Goal: Task Accomplishment & Management: Use online tool/utility

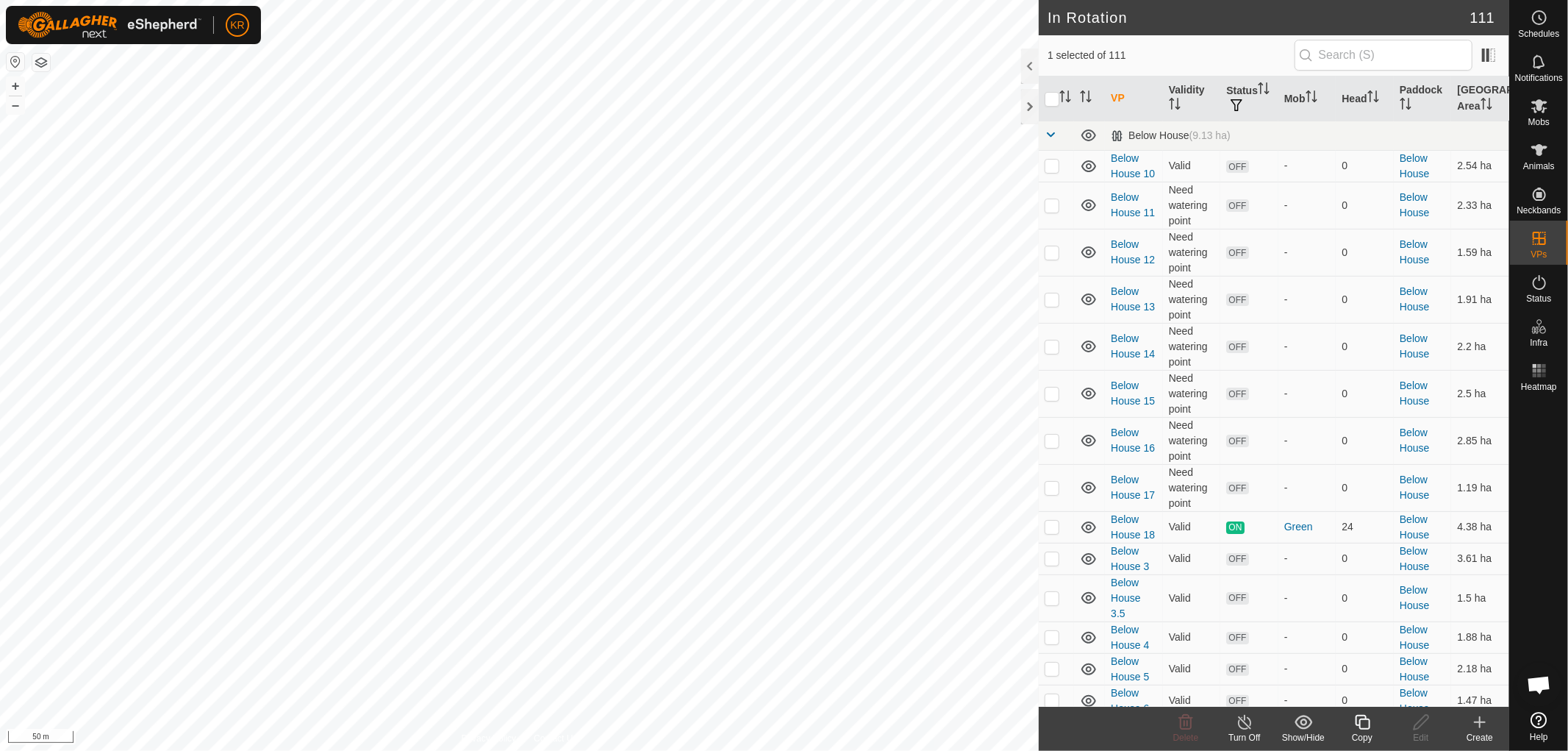
click at [1361, 717] on icon at bounding box center [1362, 722] width 18 height 17
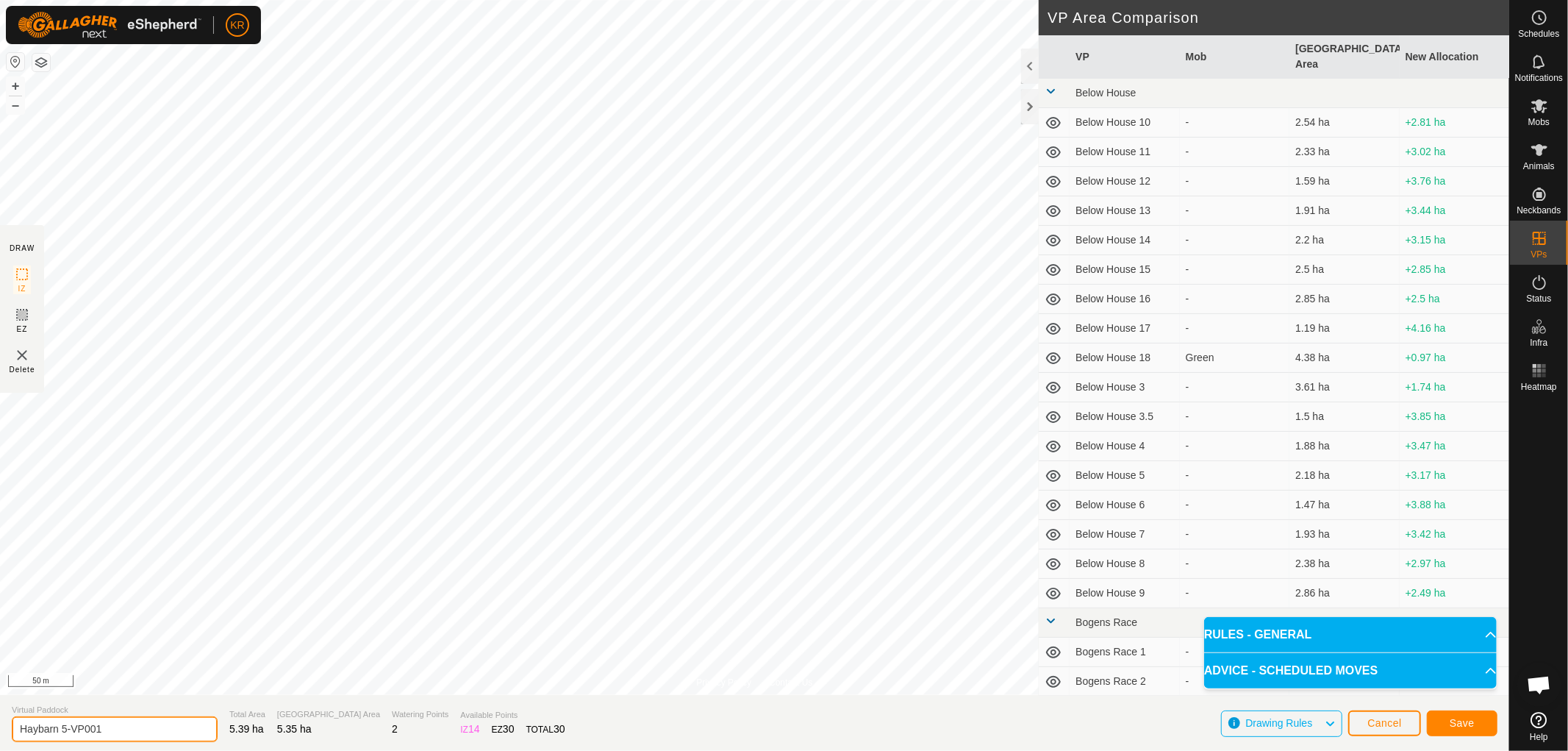
click at [114, 726] on input "Haybarn 5-VP001" at bounding box center [114, 729] width 206 height 26
type input "Haybarn 6"
click at [1463, 715] on button "Save" at bounding box center [1461, 723] width 70 height 26
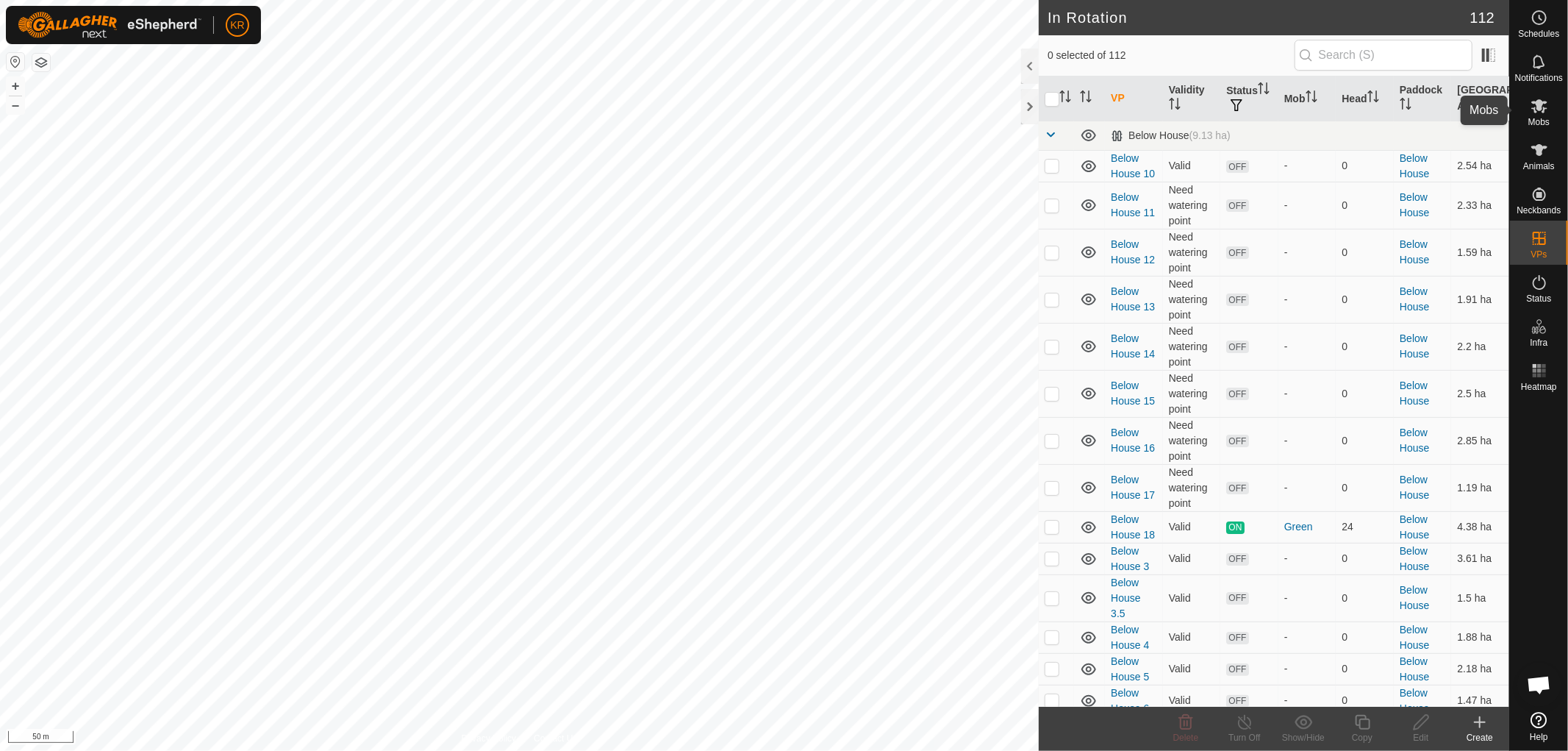
click at [1552, 111] on div "Mobs" at bounding box center [1539, 111] width 58 height 44
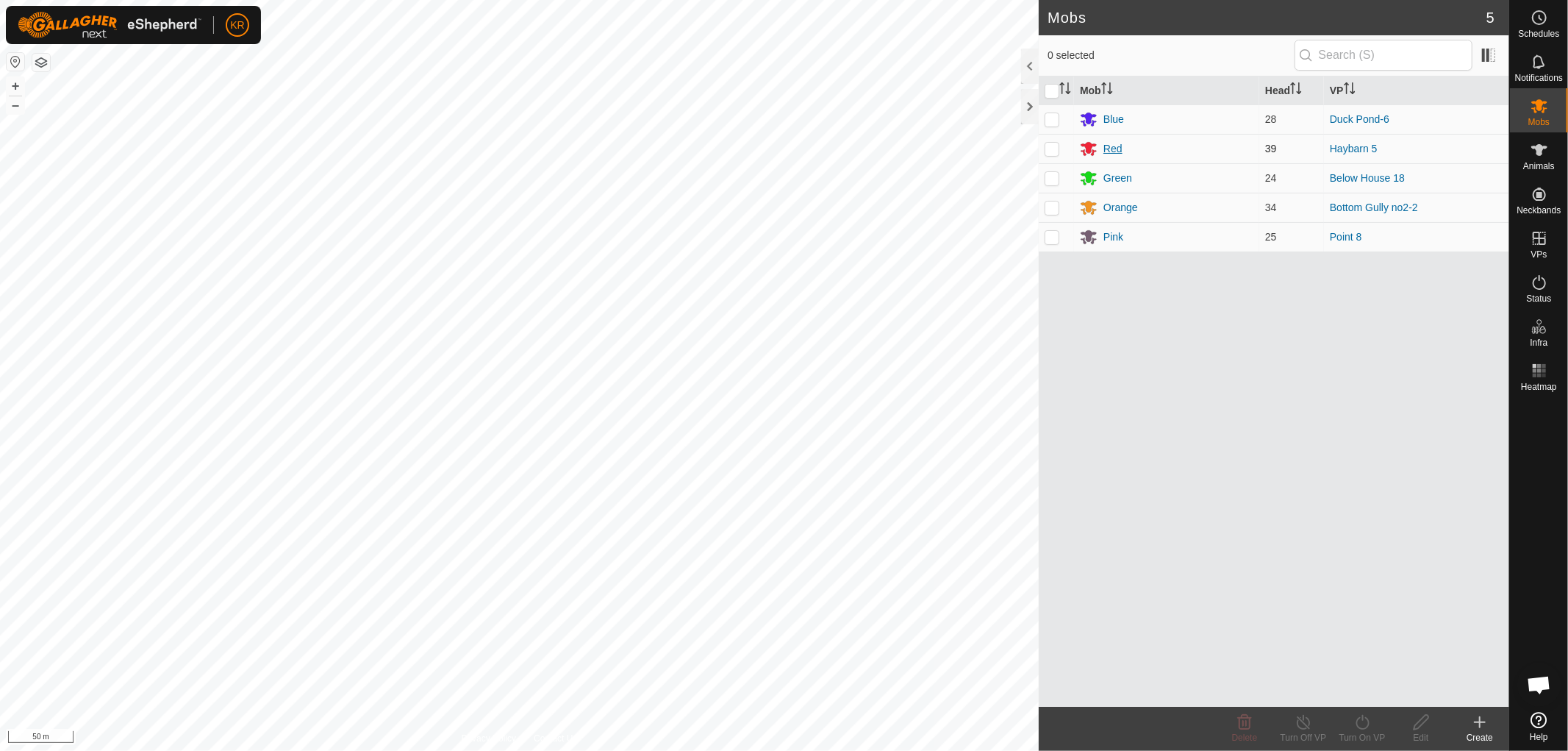
click at [1110, 145] on div "Red" at bounding box center [1113, 149] width 19 height 16
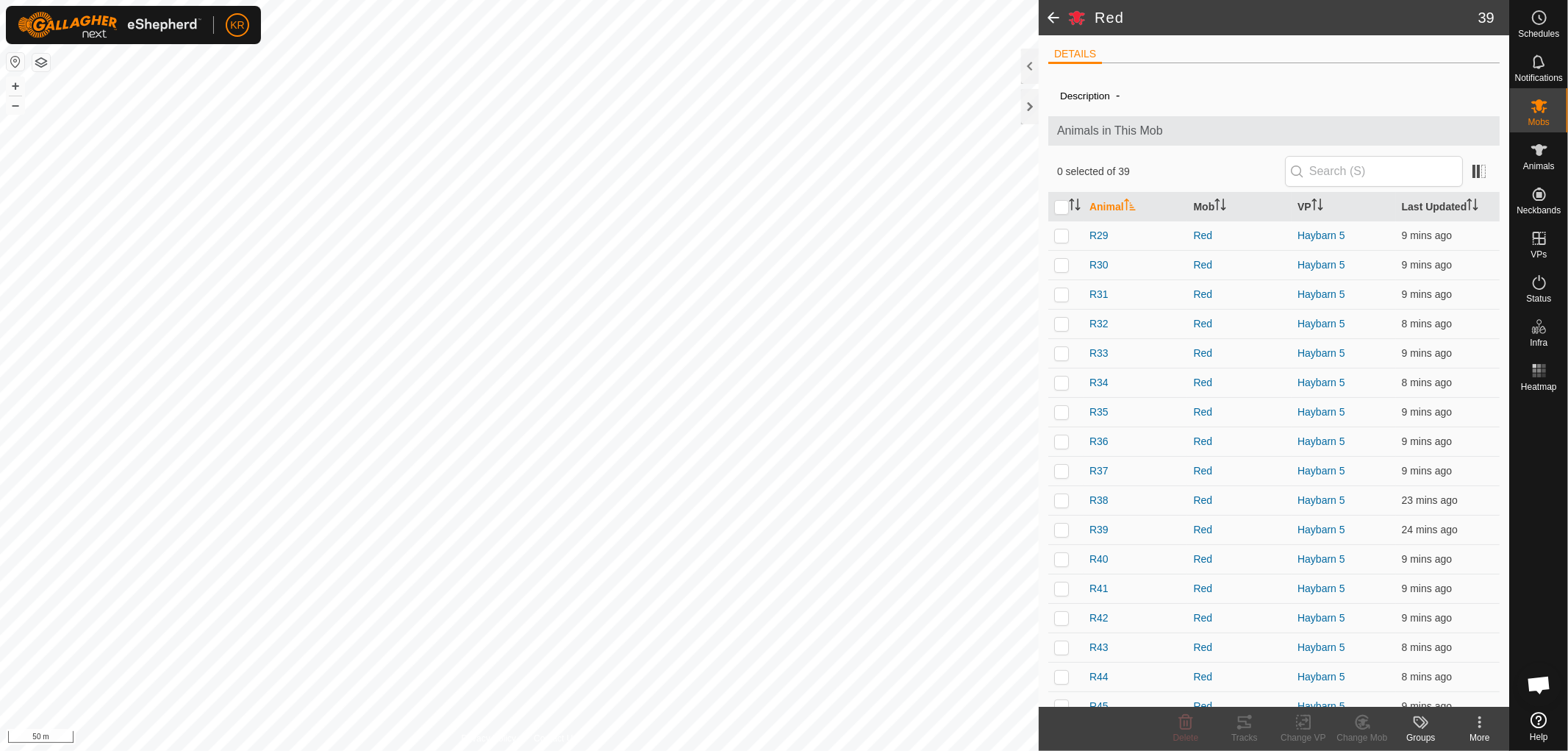
click at [1054, 15] on span at bounding box center [1053, 17] width 29 height 36
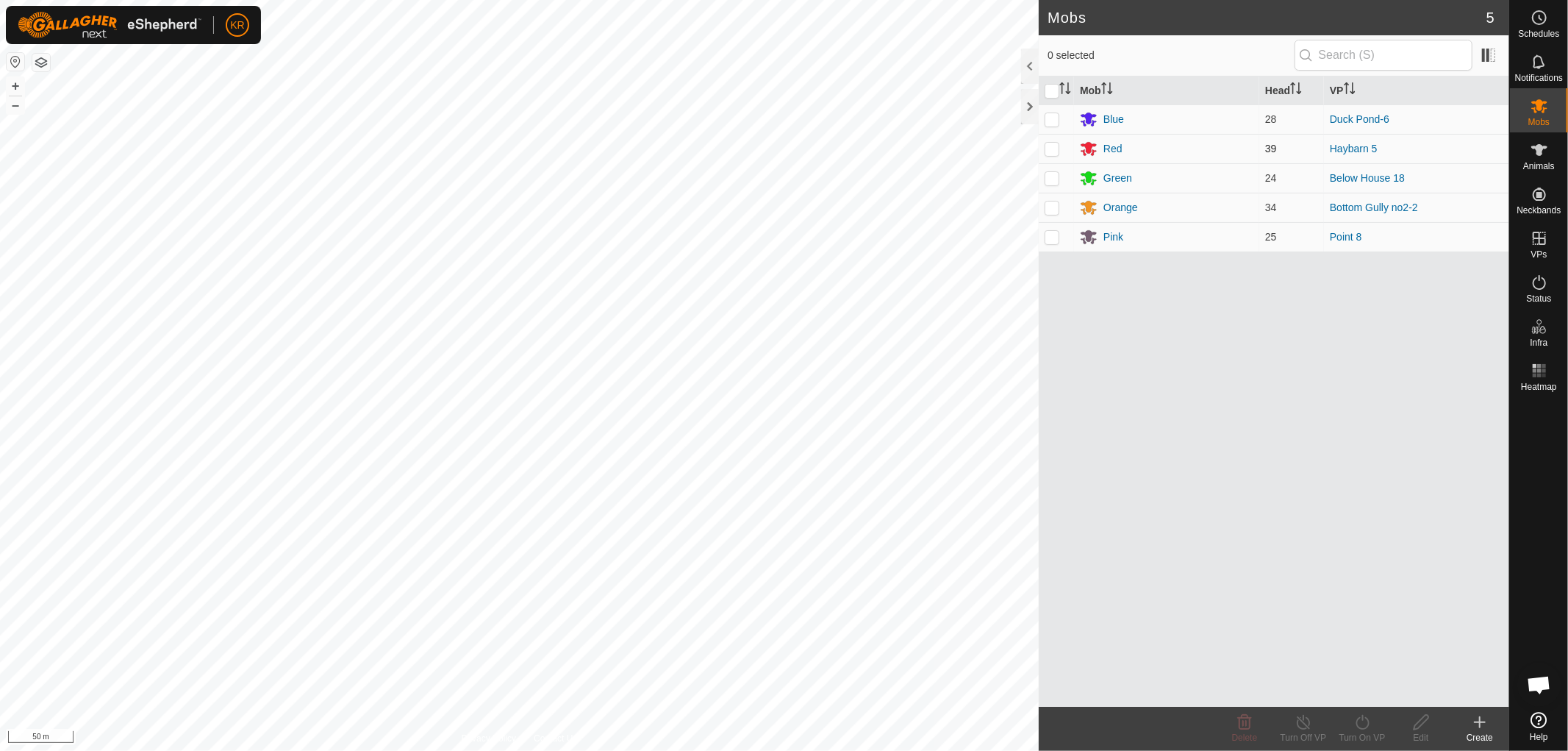
click at [1044, 144] on td at bounding box center [1056, 148] width 36 height 29
checkbox input "true"
click at [1362, 728] on icon at bounding box center [1362, 722] width 18 height 17
click at [1364, 682] on link "Now" at bounding box center [1406, 689] width 145 height 29
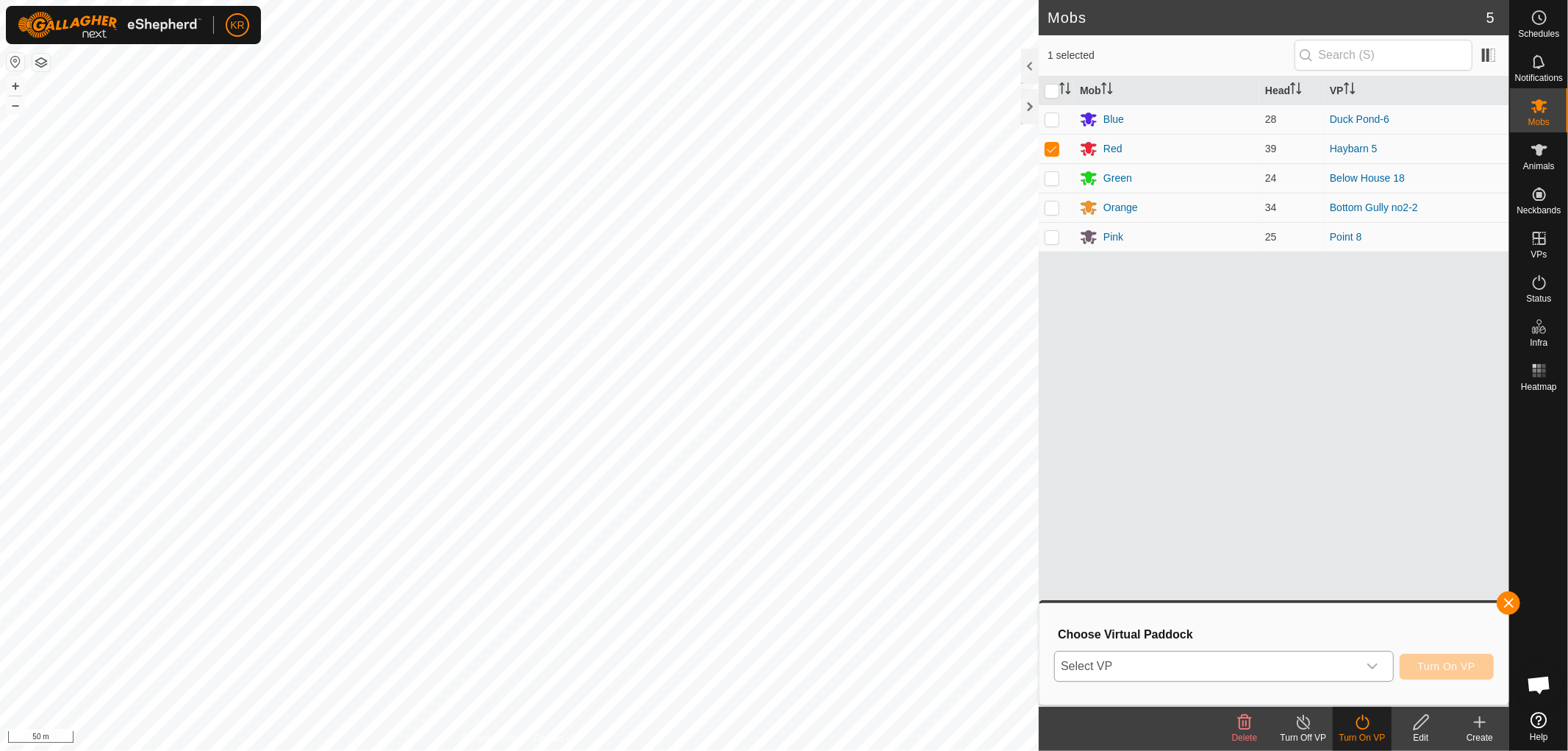
click at [1372, 656] on div "dropdown trigger" at bounding box center [1372, 666] width 29 height 29
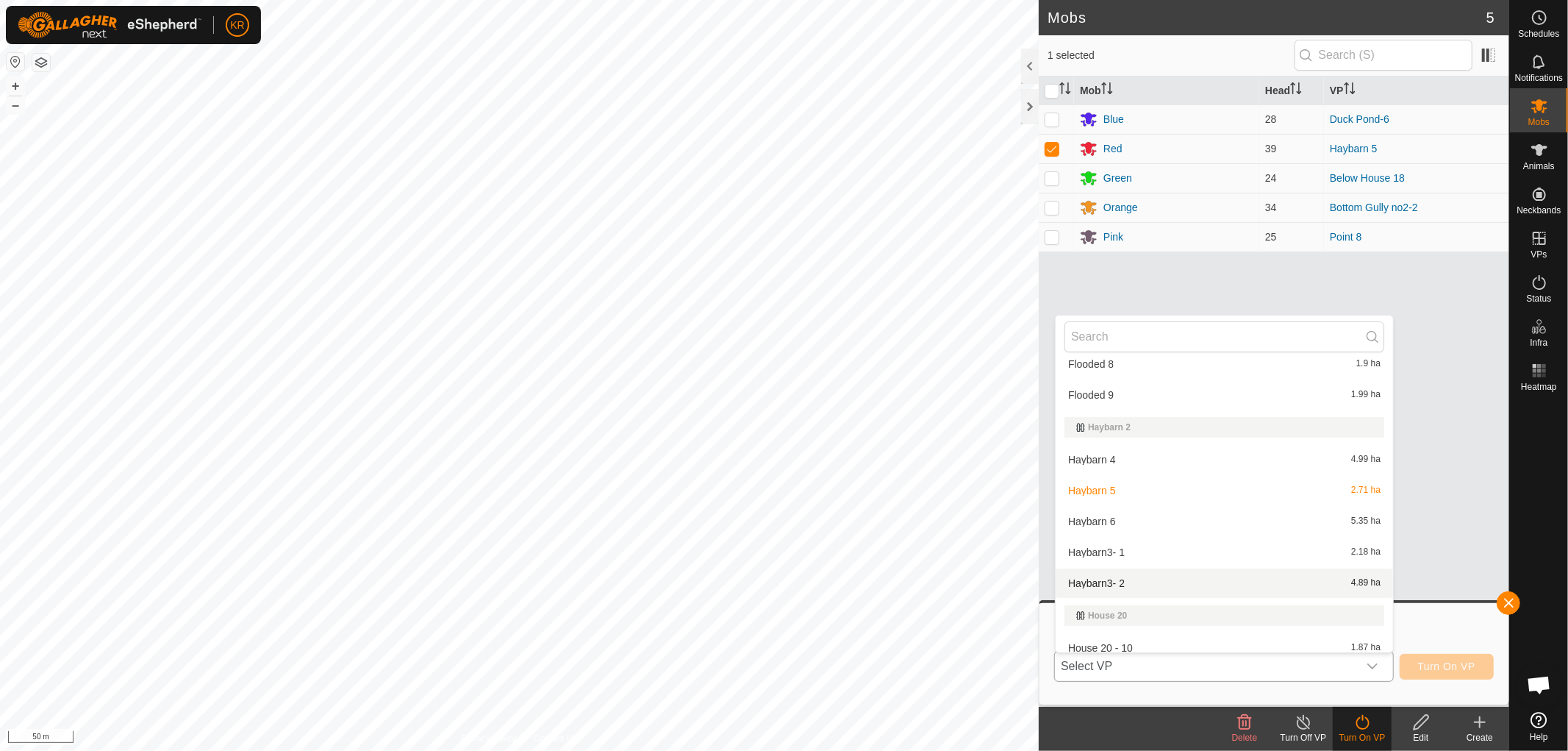
scroll to position [1755, 0]
click at [1132, 522] on li "Haybarn 6 5.35 ha" at bounding box center [1224, 520] width 337 height 29
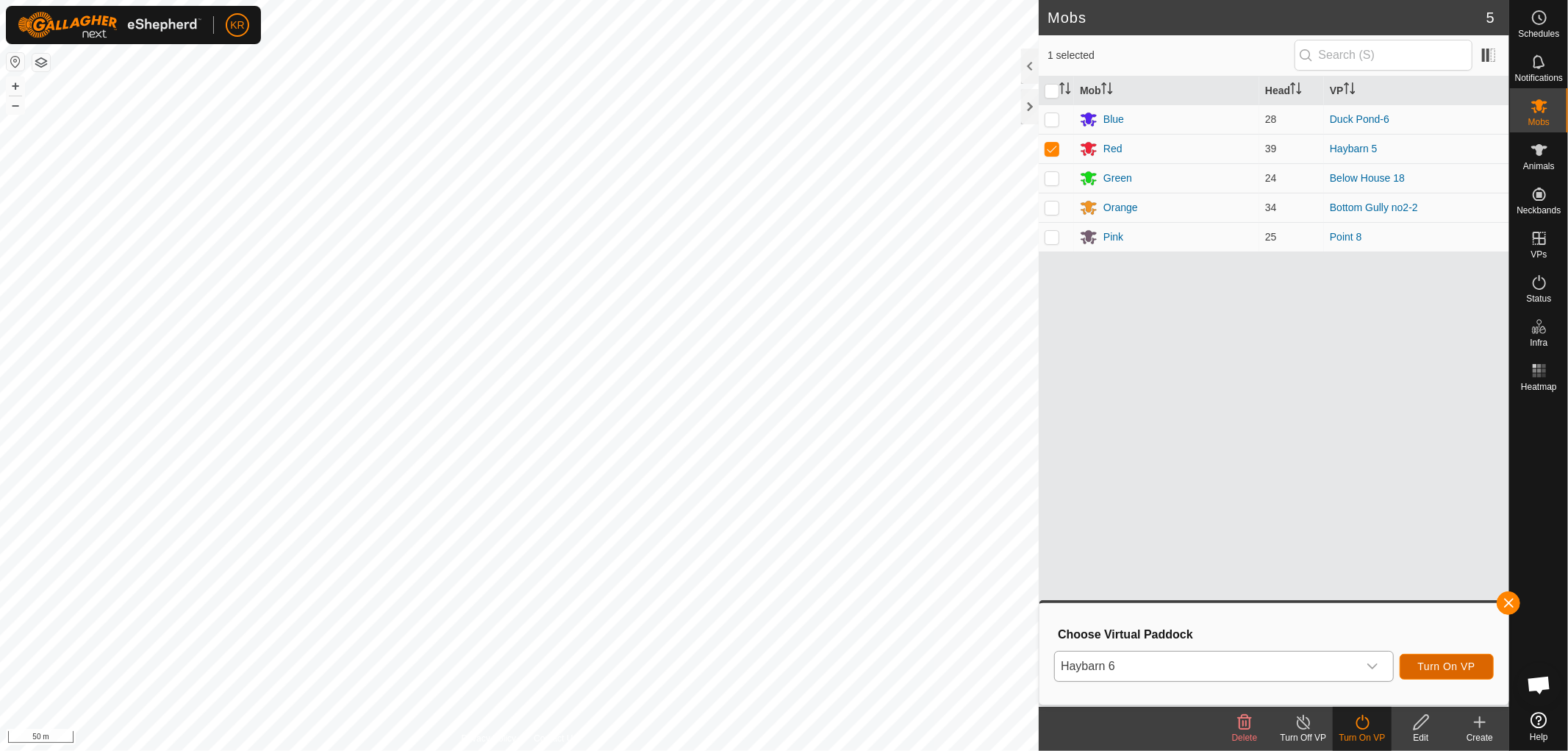
click at [1446, 654] on button "Turn On VP" at bounding box center [1446, 667] width 94 height 26
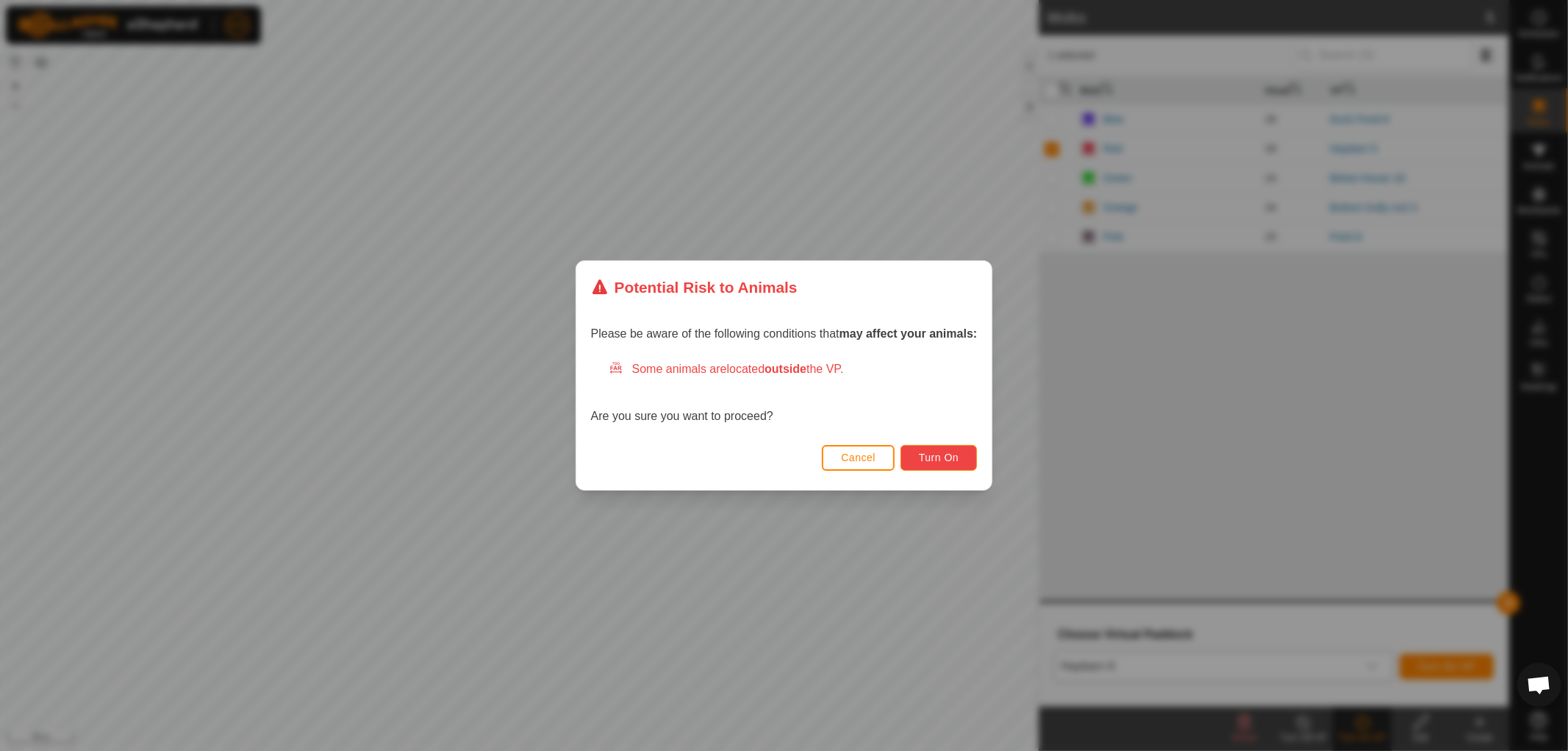
click at [943, 452] on span "Turn On" at bounding box center [939, 457] width 39 height 12
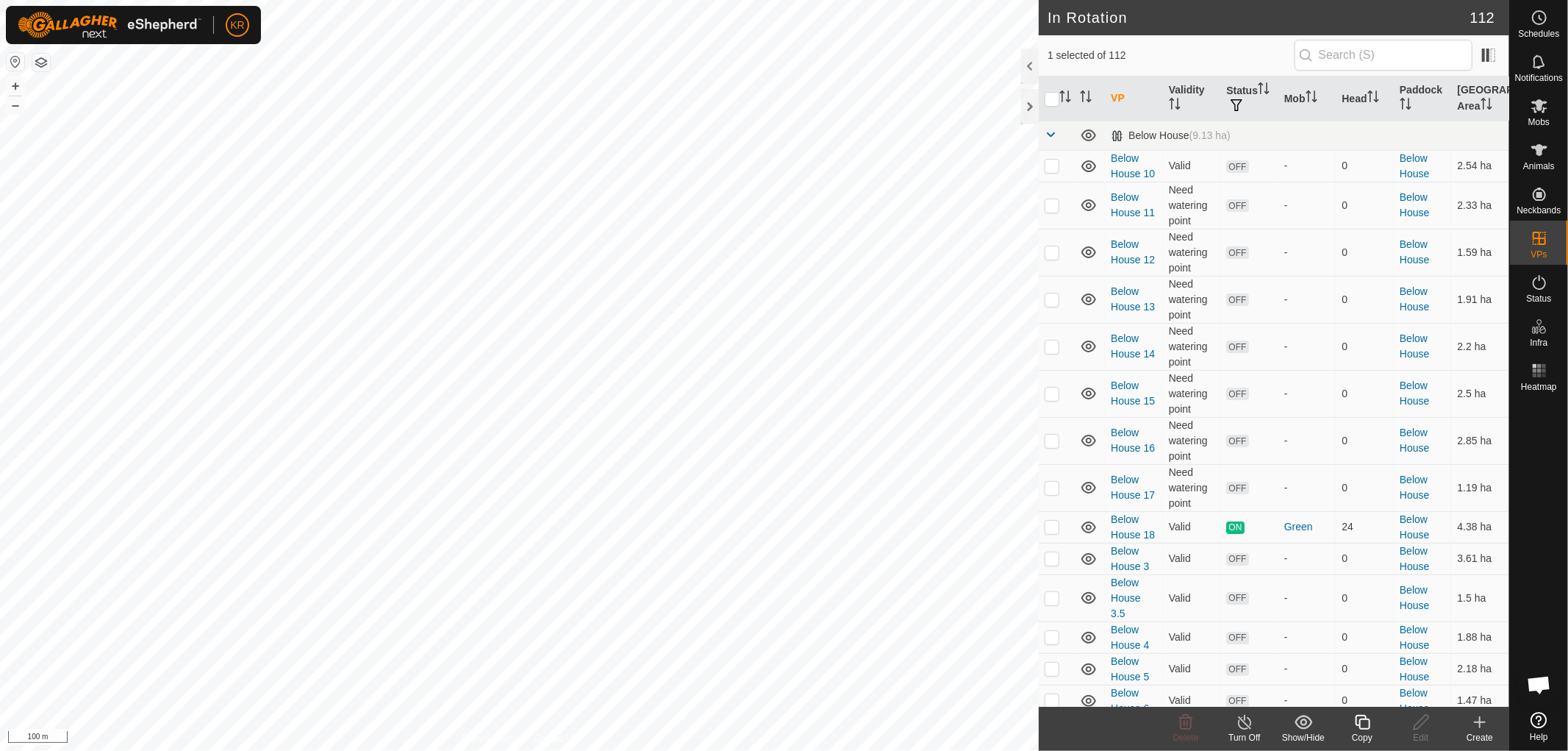
click at [1360, 728] on icon at bounding box center [1362, 722] width 15 height 15
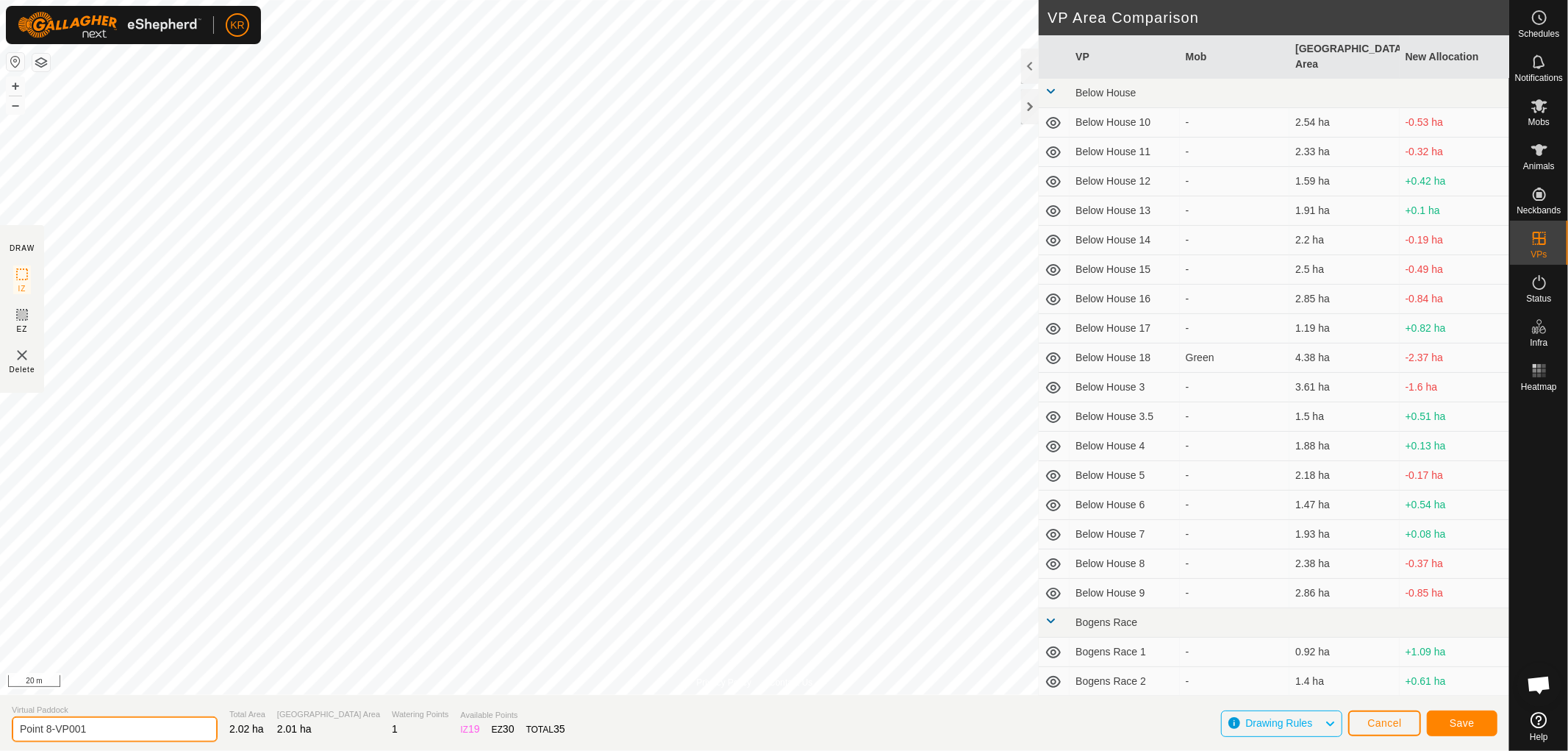
click at [107, 729] on input "Point 8-VP001" at bounding box center [114, 729] width 206 height 26
type input "Point 9"
click at [1480, 723] on button "Save" at bounding box center [1461, 723] width 70 height 26
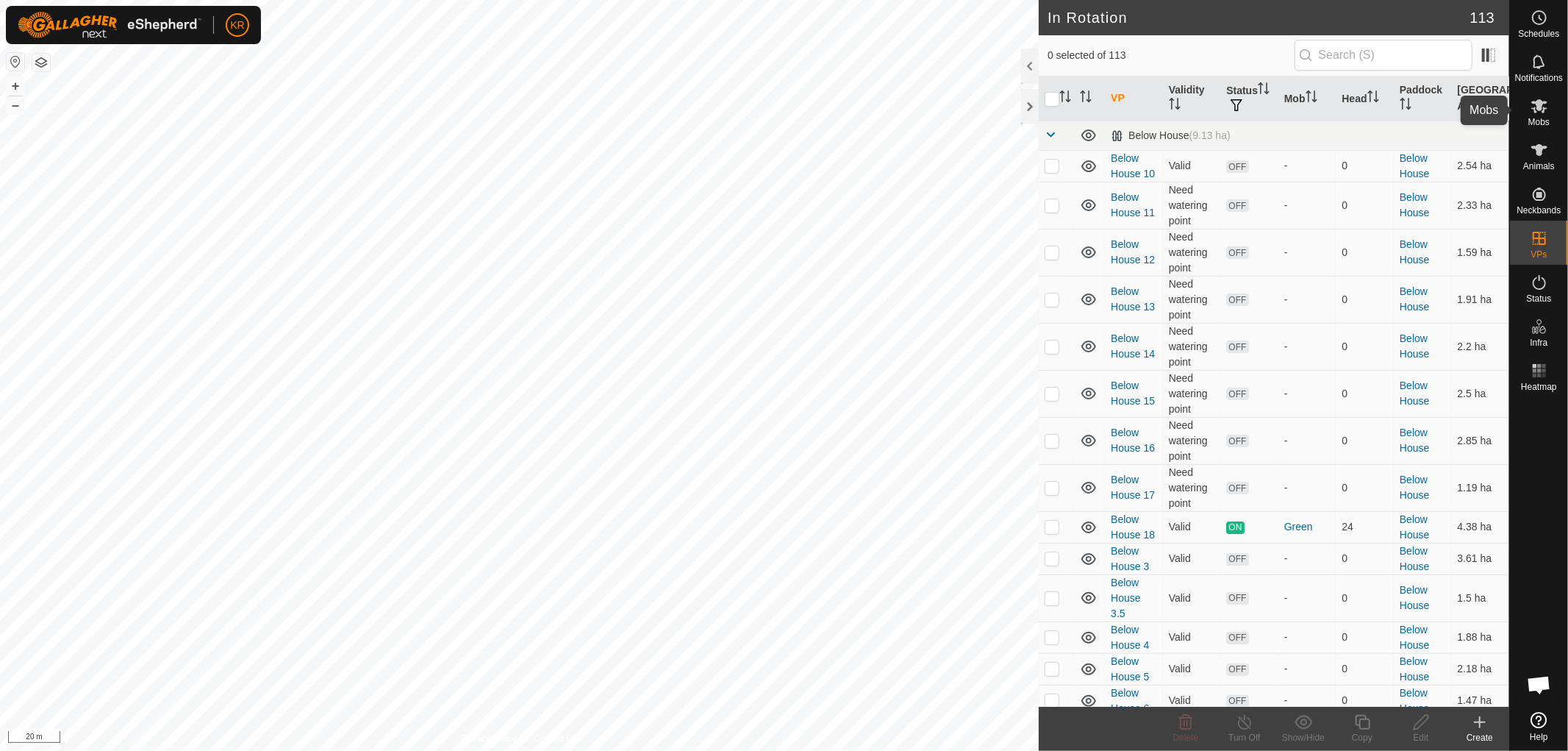
click at [1546, 113] on icon at bounding box center [1540, 106] width 17 height 17
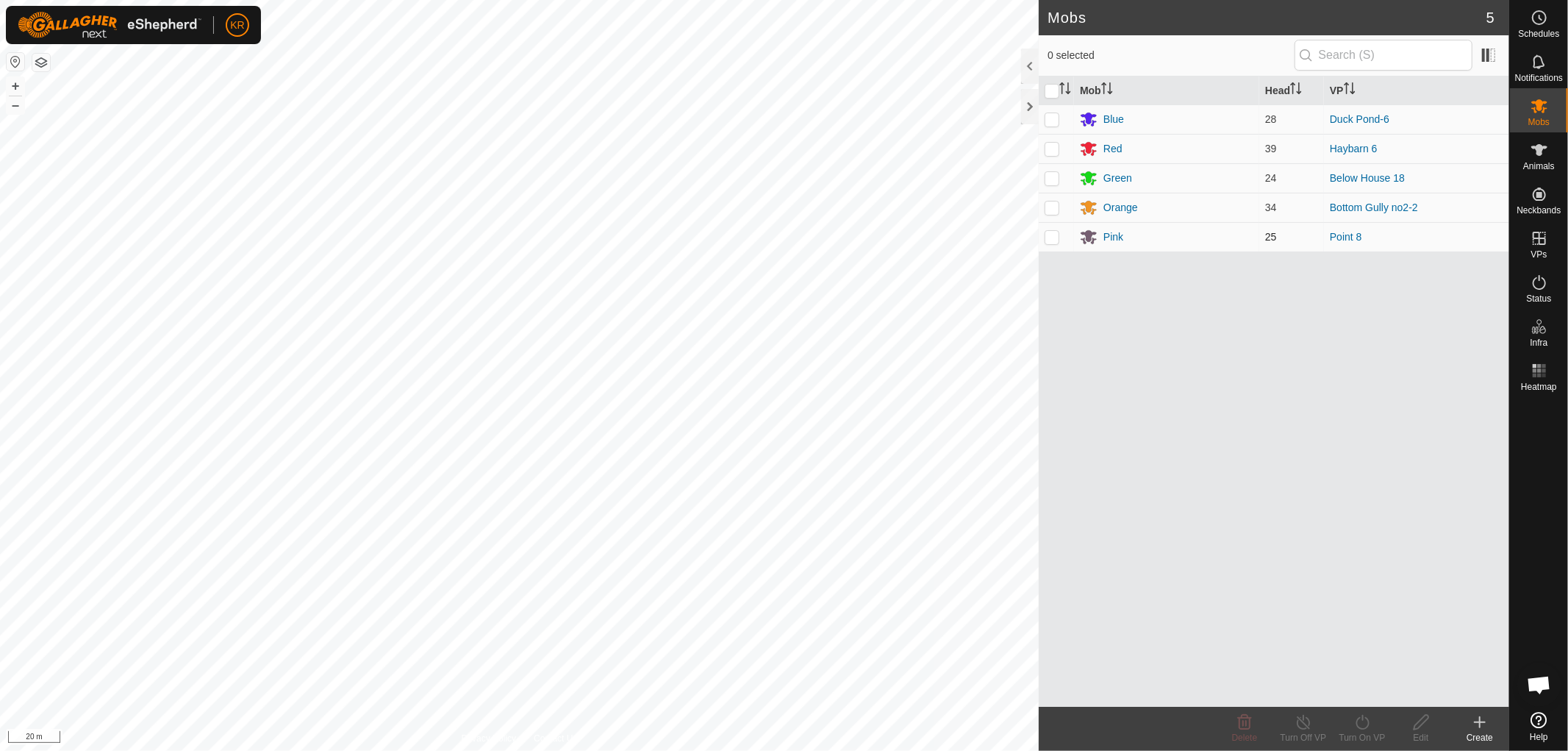
click at [1051, 236] on p-checkbox at bounding box center [1052, 236] width 15 height 12
checkbox input "true"
click at [1363, 717] on icon at bounding box center [1362, 722] width 13 height 15
click at [1382, 678] on link "Now" at bounding box center [1406, 689] width 145 height 29
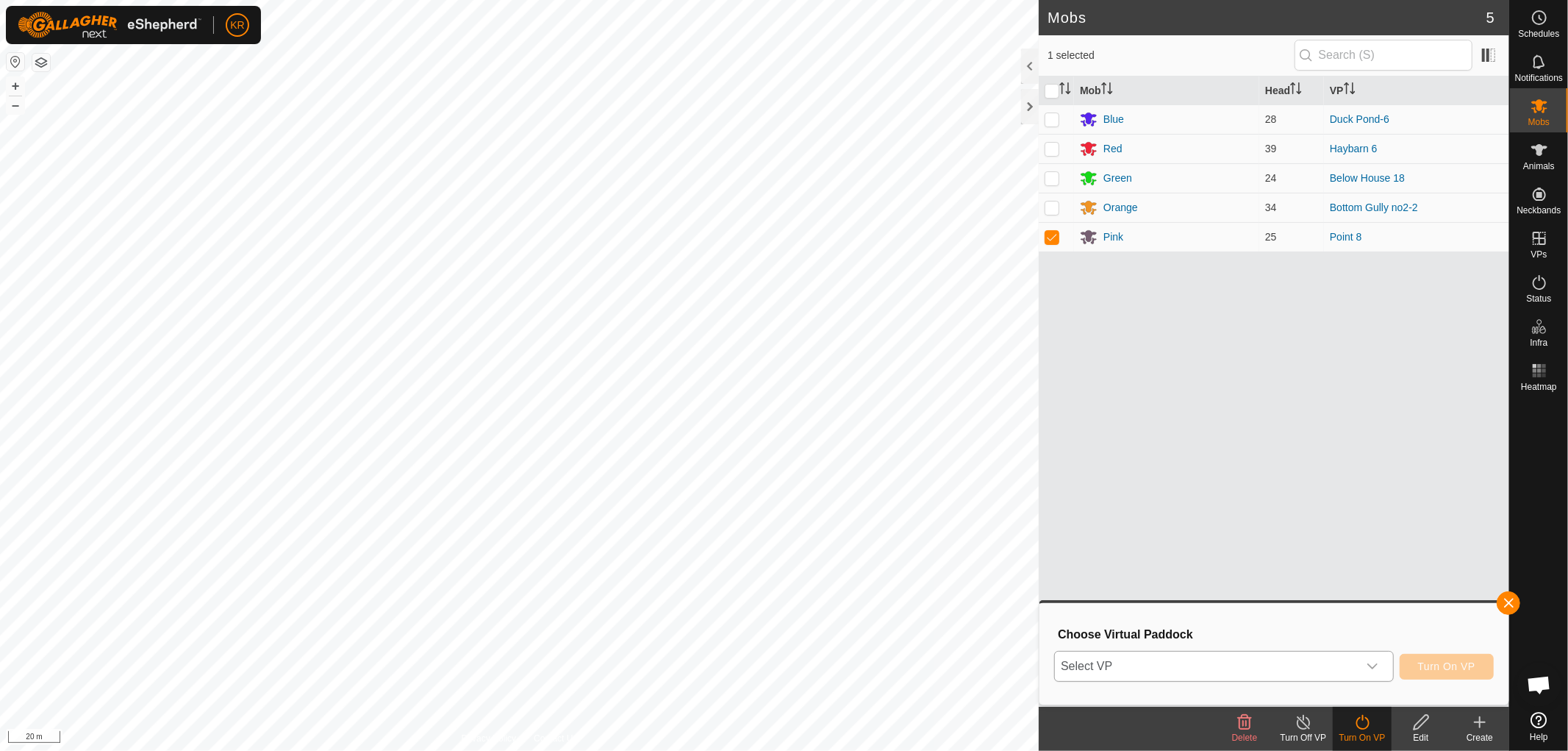
click at [1370, 660] on icon "dropdown trigger" at bounding box center [1372, 666] width 12 height 12
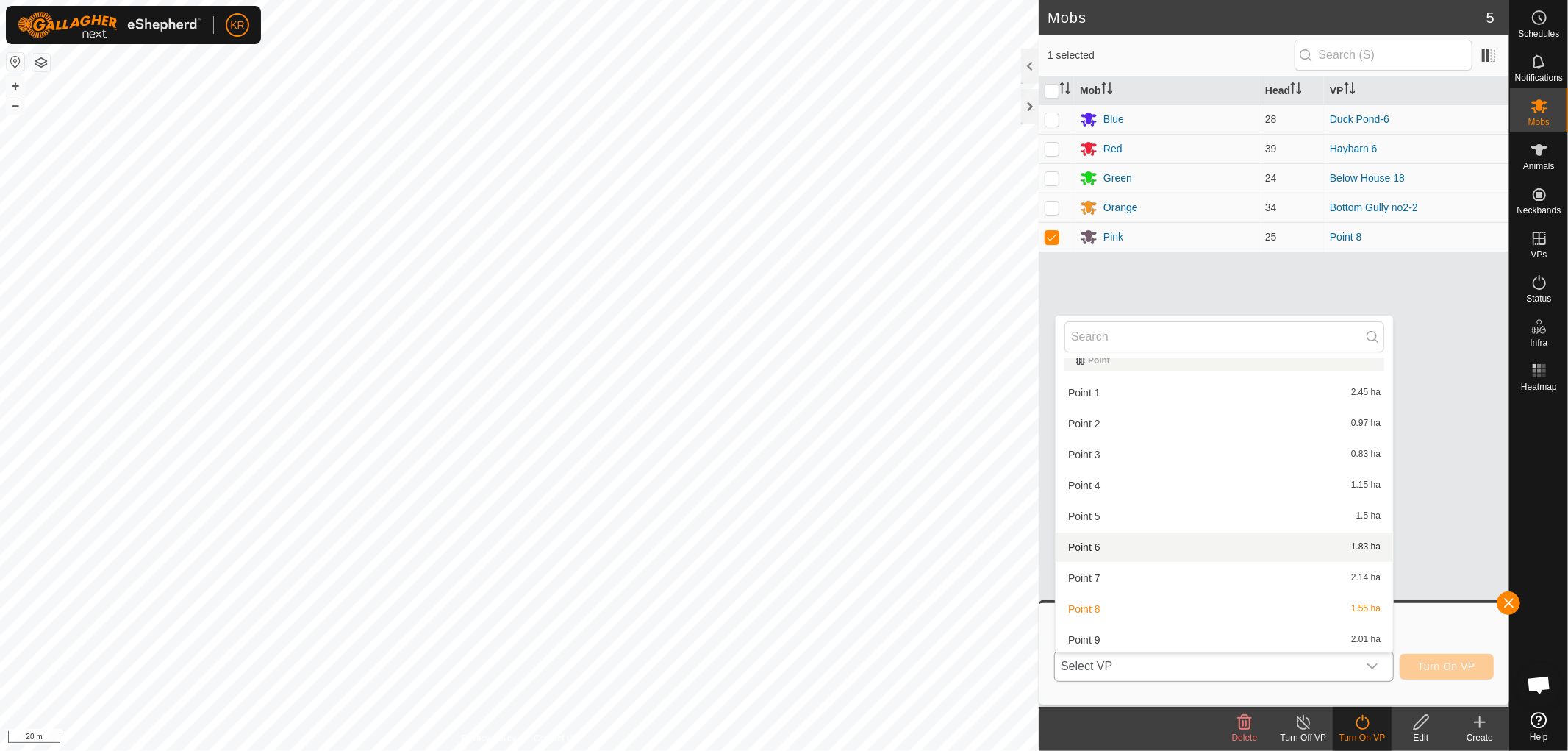
scroll to position [3505, 0]
click at [1121, 633] on li "Point 9 2.01 ha" at bounding box center [1224, 638] width 337 height 29
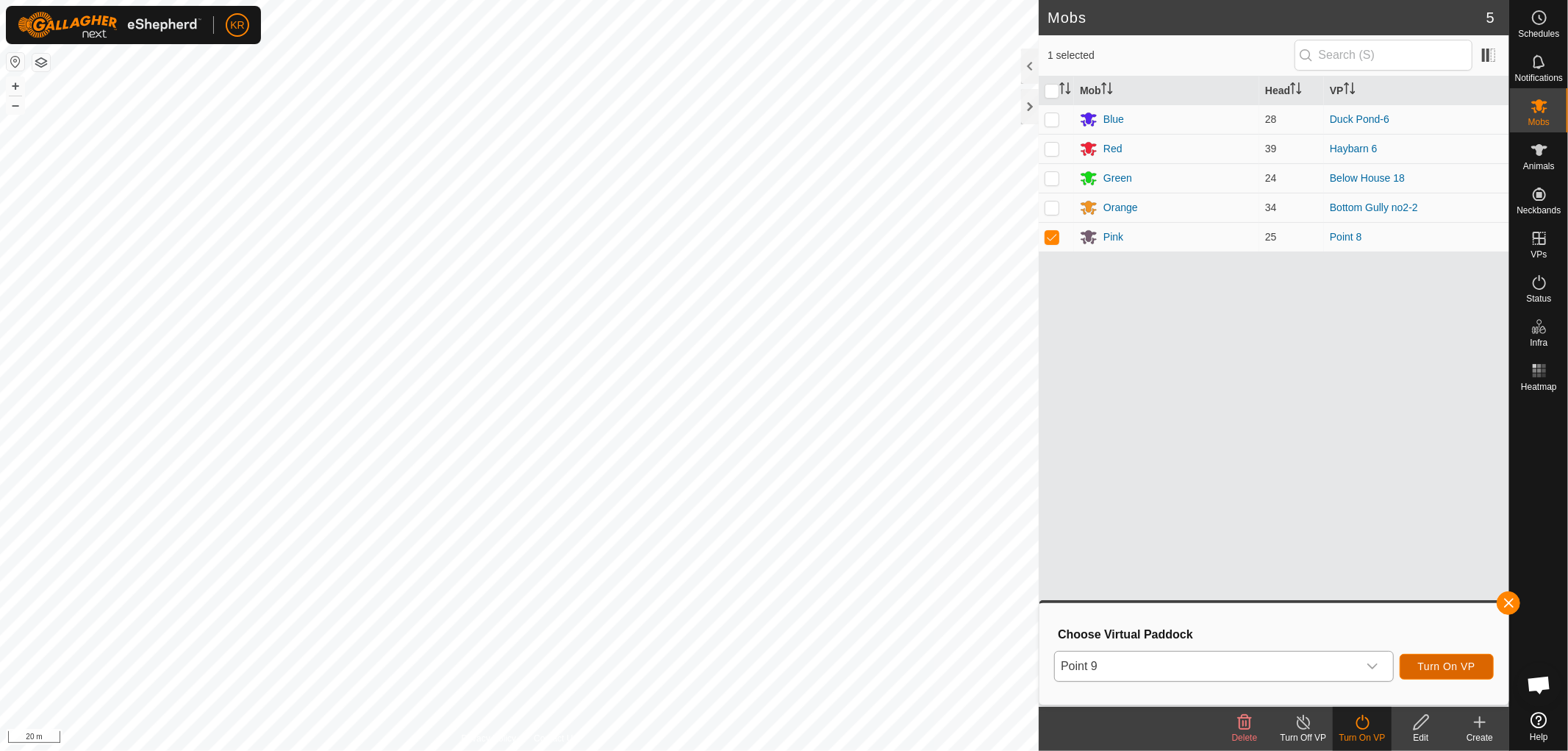
click at [1441, 667] on span "Turn On VP" at bounding box center [1446, 666] width 58 height 12
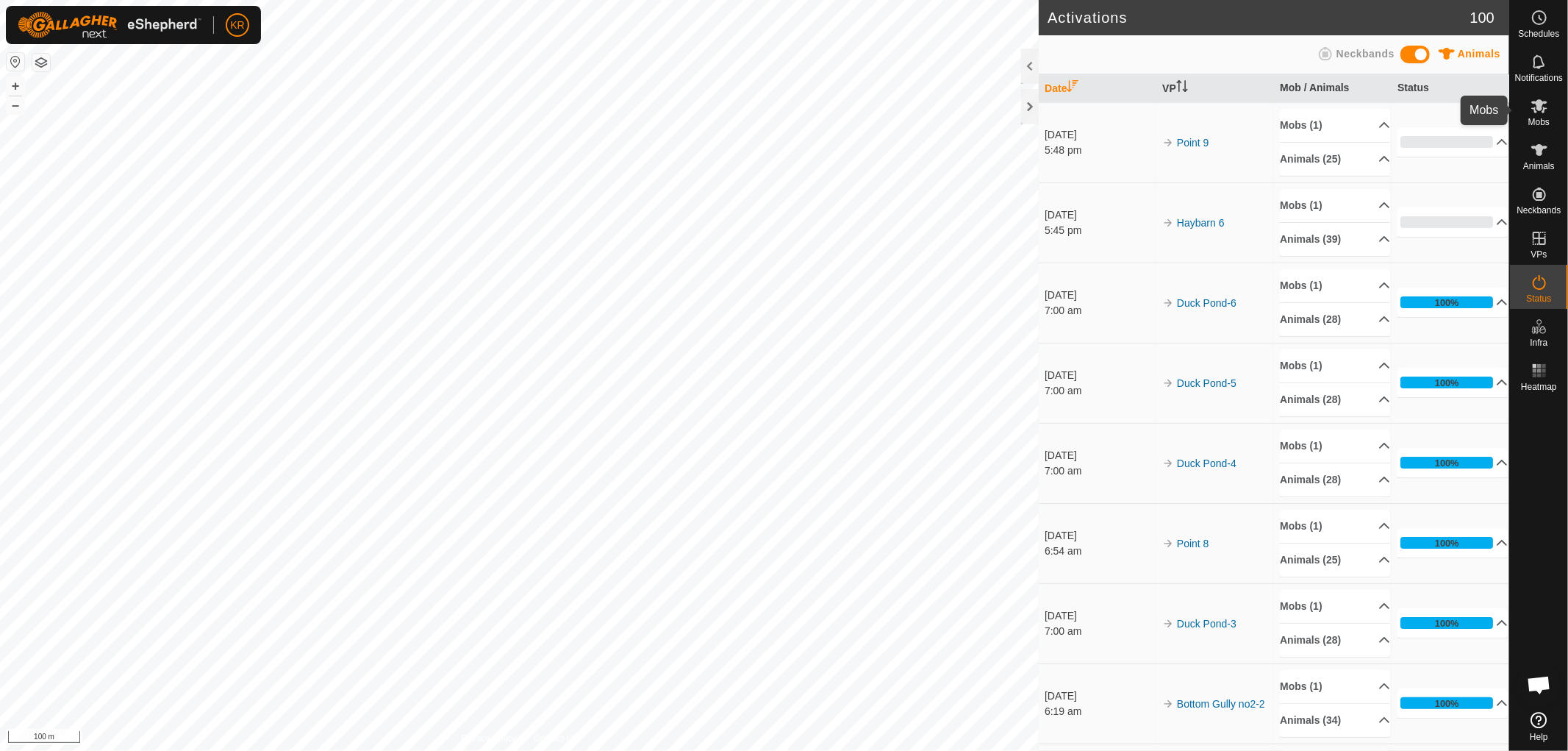
click at [1547, 109] on icon at bounding box center [1540, 106] width 17 height 17
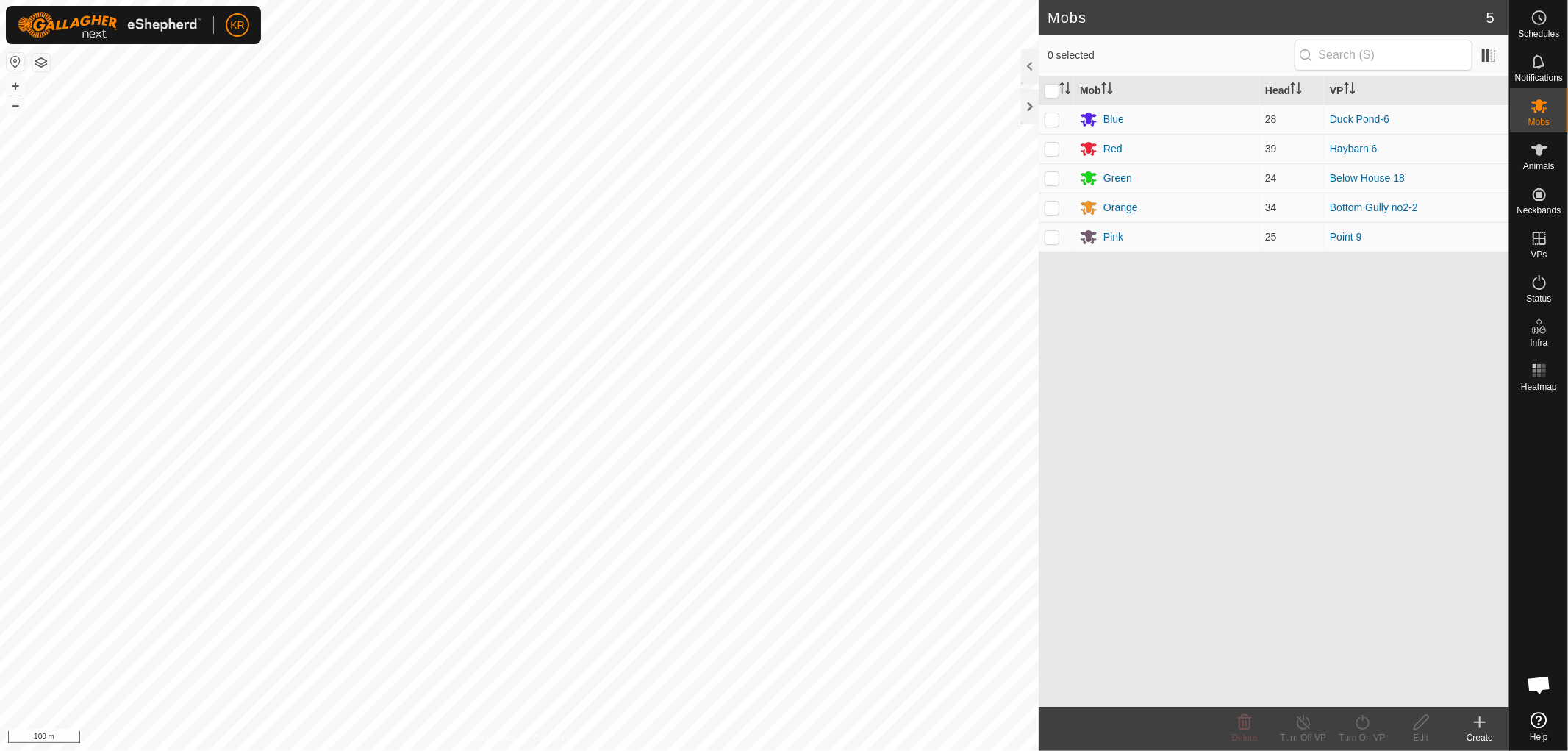
click at [1051, 202] on p-checkbox at bounding box center [1052, 207] width 15 height 12
checkbox input "true"
click at [1360, 722] on icon at bounding box center [1362, 722] width 18 height 17
click at [1360, 688] on link "Now" at bounding box center [1406, 689] width 145 height 29
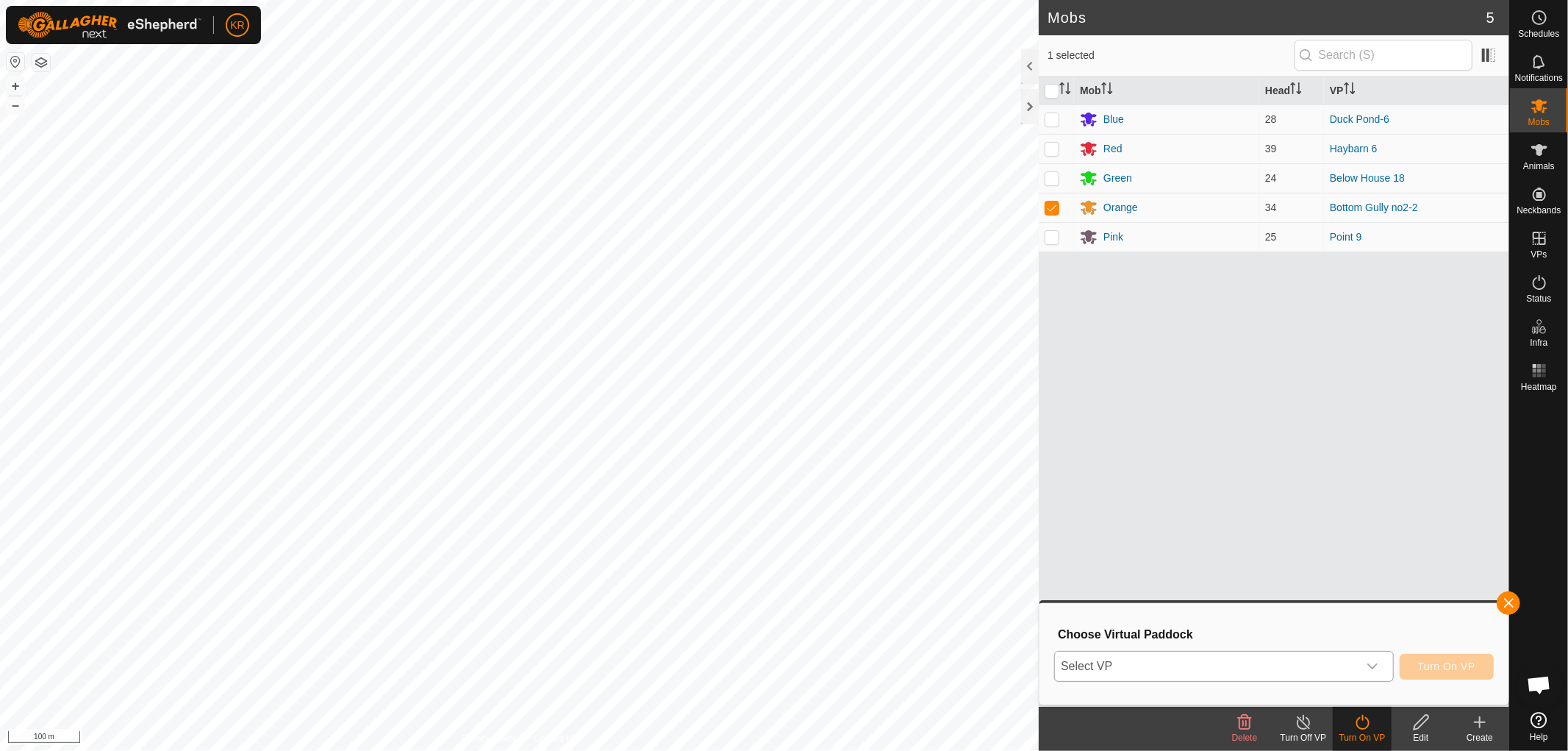
click at [1362, 663] on div "dropdown trigger" at bounding box center [1372, 666] width 29 height 29
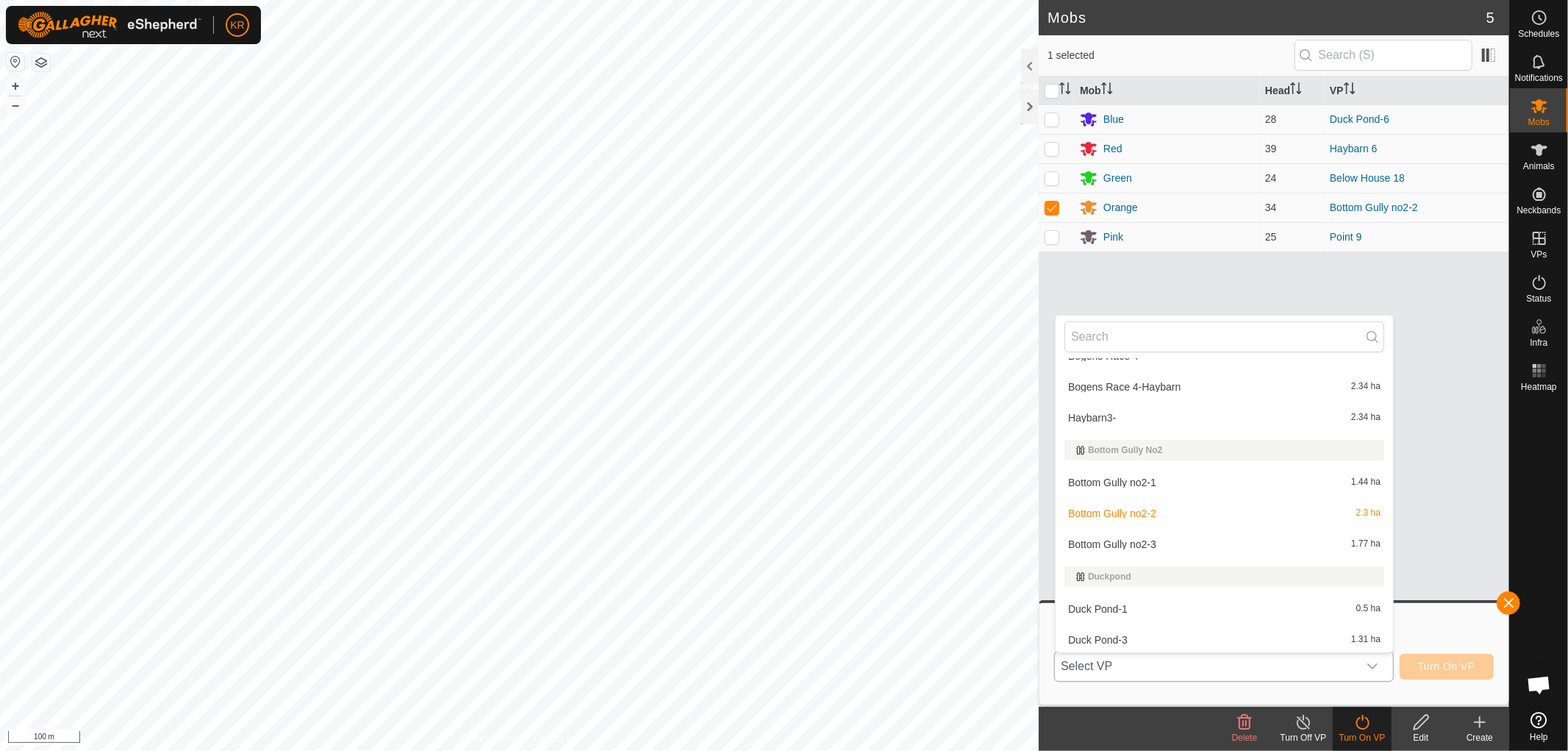
scroll to position [703, 0]
click at [1163, 539] on li "Bottom Gully no2-3 1.77 ha" at bounding box center [1224, 543] width 337 height 29
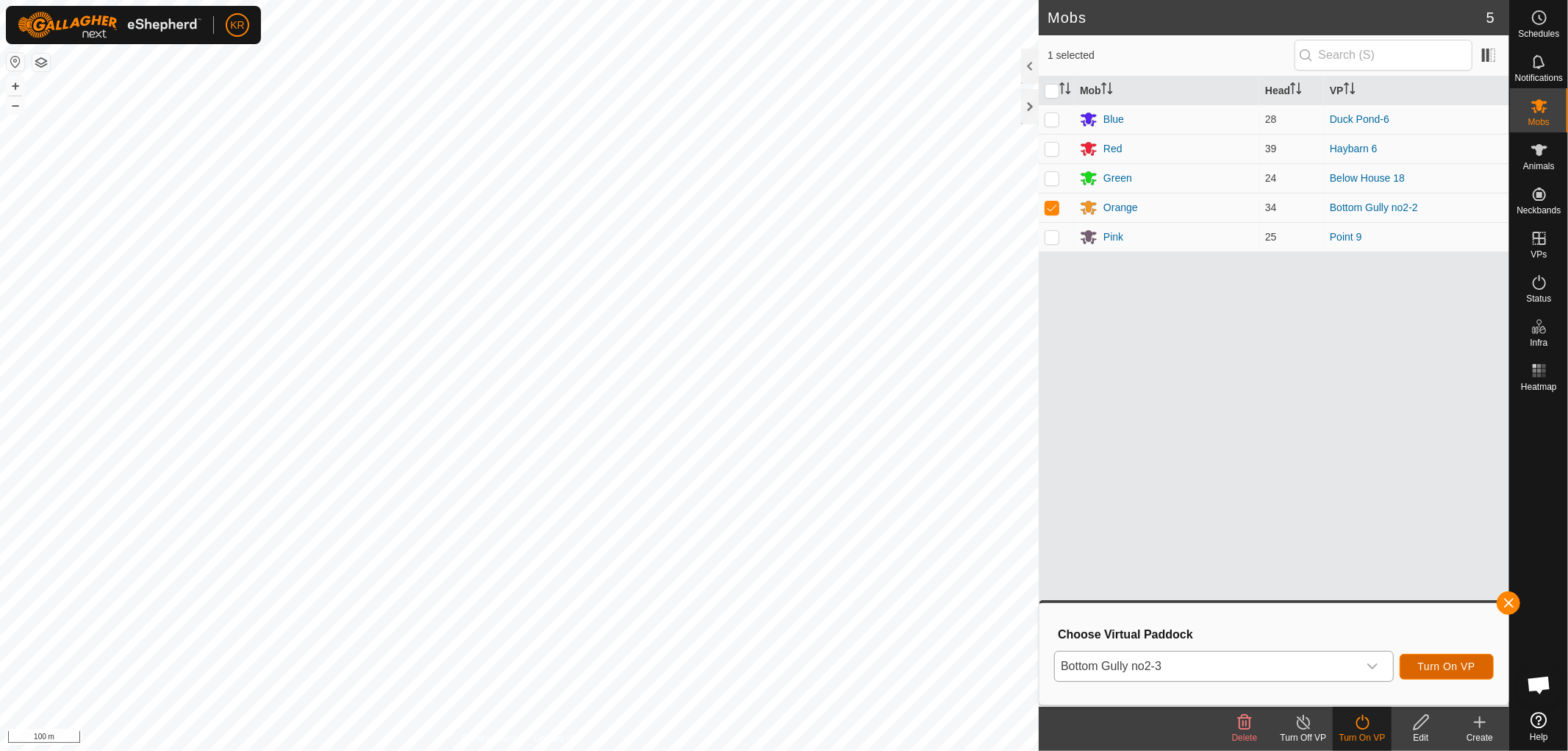
click at [1450, 660] on span "Turn On VP" at bounding box center [1446, 666] width 58 height 12
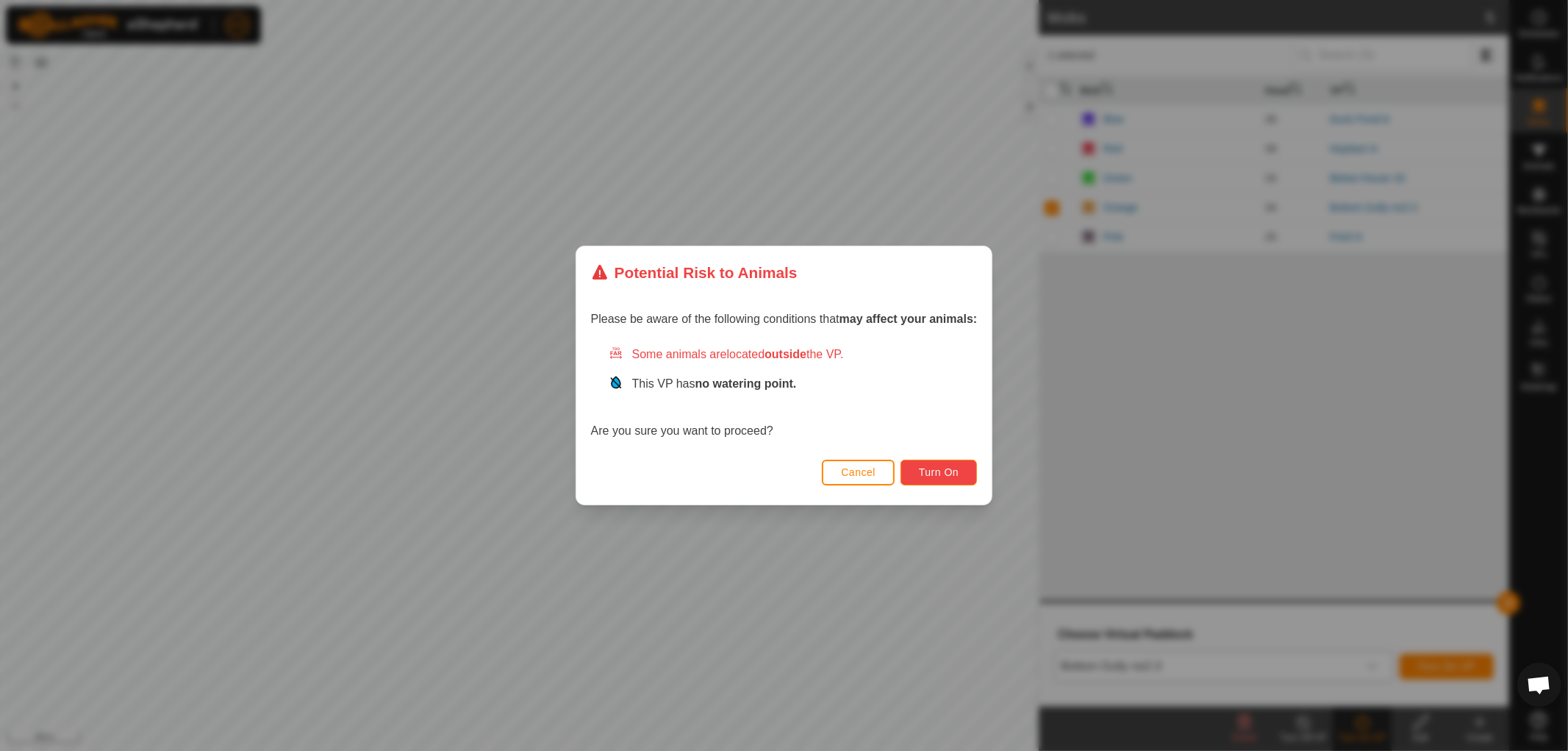
click at [953, 467] on span "Turn On" at bounding box center [939, 471] width 39 height 12
